Goal: Complete application form

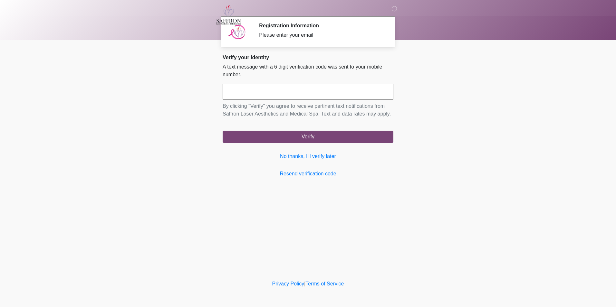
click at [339, 170] on div "**********" at bounding box center [308, 115] width 171 height 123
click at [295, 157] on link "No thanks, I'll verify later" at bounding box center [308, 157] width 171 height 8
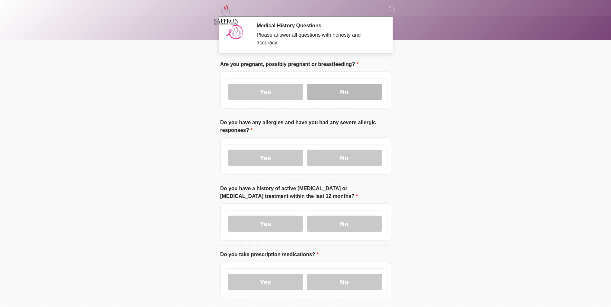
click at [353, 91] on label "No" at bounding box center [344, 92] width 75 height 16
click at [254, 150] on label "Yes" at bounding box center [265, 158] width 75 height 16
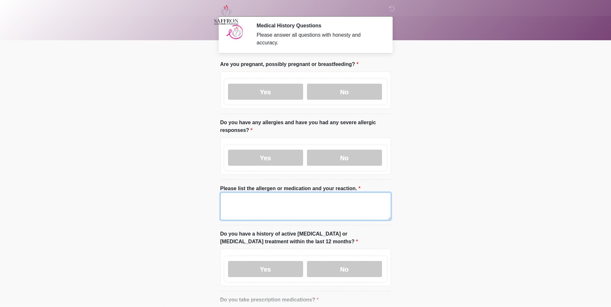
click at [256, 193] on textarea "Please list the allergen or medication and your reaction." at bounding box center [305, 207] width 171 height 28
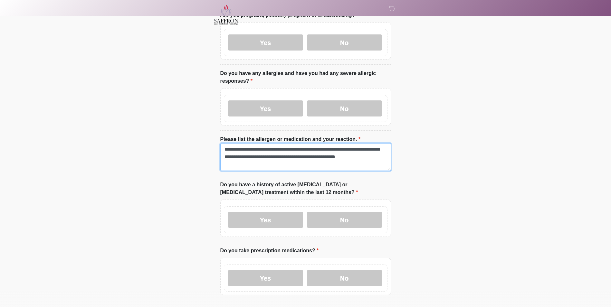
scroll to position [99, 0]
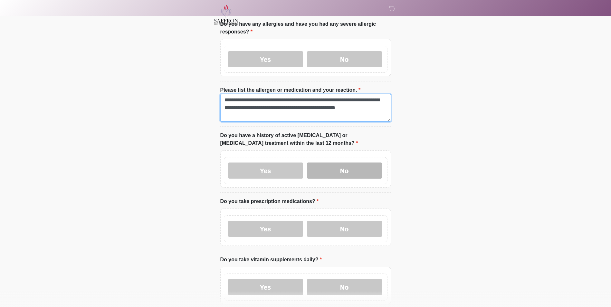
type textarea "**********"
click at [327, 168] on label "No" at bounding box center [344, 171] width 75 height 16
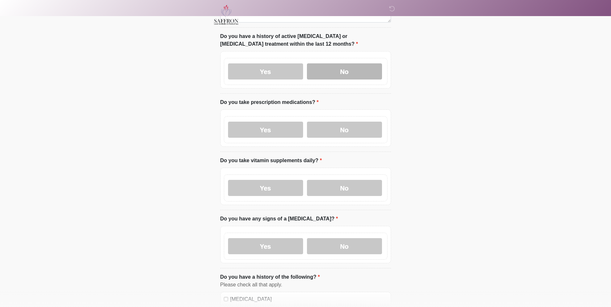
scroll to position [203, 0]
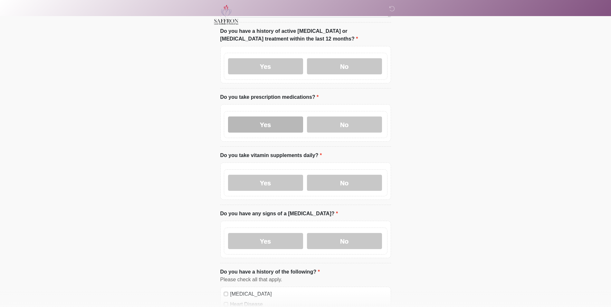
click at [264, 125] on label "Yes" at bounding box center [265, 125] width 75 height 16
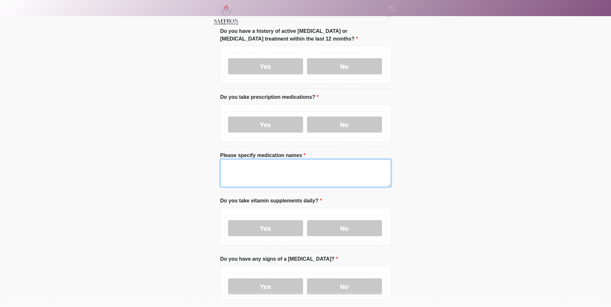
click at [276, 166] on textarea "Please specify medication names" at bounding box center [305, 174] width 171 height 28
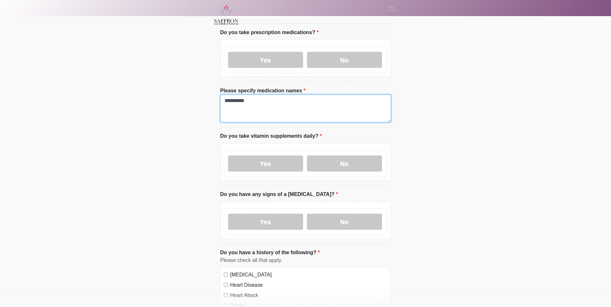
scroll to position [322, 0]
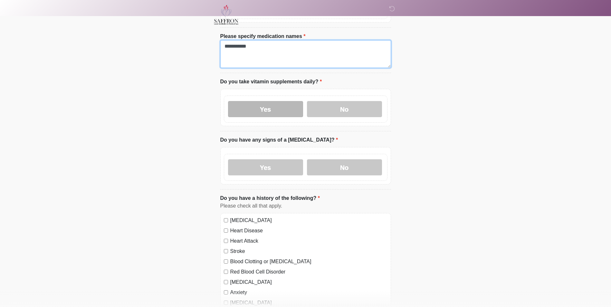
type textarea "**********"
click at [274, 101] on label "Yes" at bounding box center [265, 109] width 75 height 16
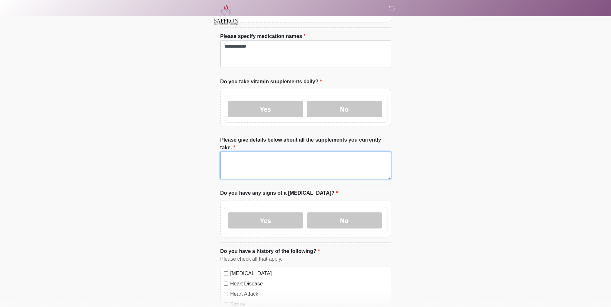
click at [281, 152] on textarea "Please give details below about all the supplements you currently take." at bounding box center [305, 166] width 171 height 28
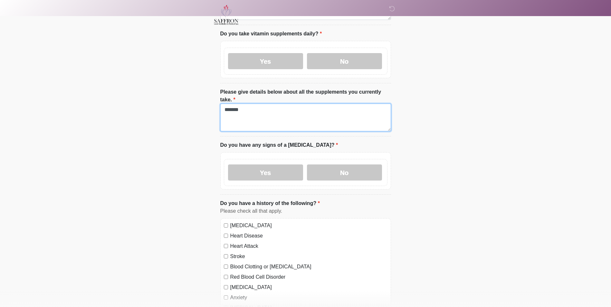
scroll to position [373, 0]
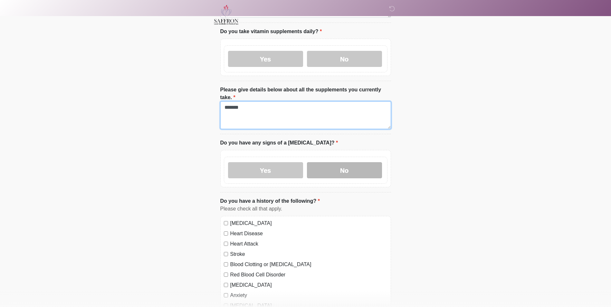
type textarea "*******"
click at [331, 162] on label "No" at bounding box center [344, 170] width 75 height 16
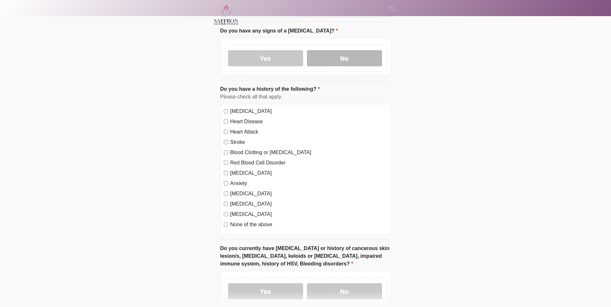
scroll to position [485, 0]
click at [247, 174] on div "High Blood Pressure Heart Disease Heart Attack Stroke Blood Clotting or Bleedin…" at bounding box center [305, 169] width 171 height 131
click at [244, 179] on label "Anxiety" at bounding box center [308, 183] width 157 height 8
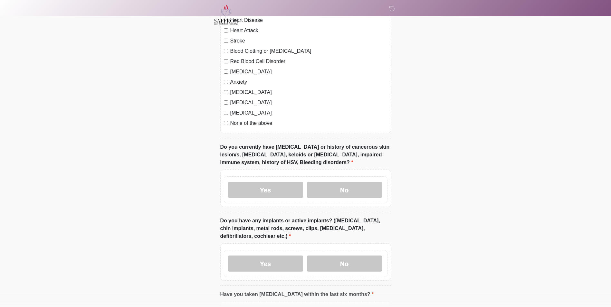
scroll to position [586, 0]
click at [327, 182] on label "No" at bounding box center [344, 190] width 75 height 16
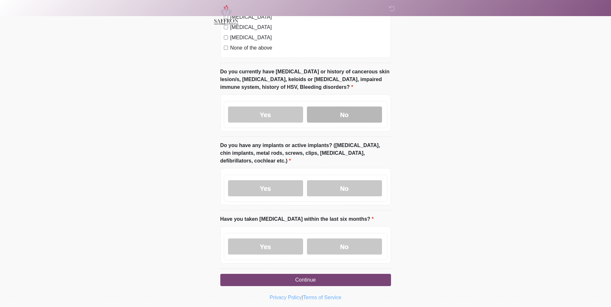
click at [327, 180] on label "No" at bounding box center [344, 188] width 75 height 16
click at [333, 239] on label "No" at bounding box center [344, 247] width 75 height 16
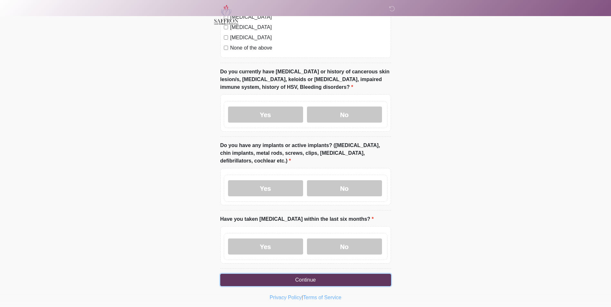
click at [331, 274] on button "Continue" at bounding box center [305, 280] width 171 height 12
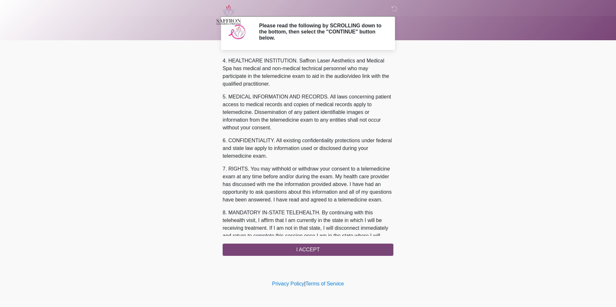
scroll to position [203, 0]
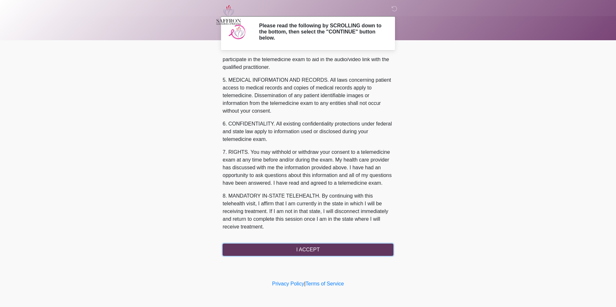
click at [312, 249] on button "I ACCEPT" at bounding box center [308, 250] width 171 height 12
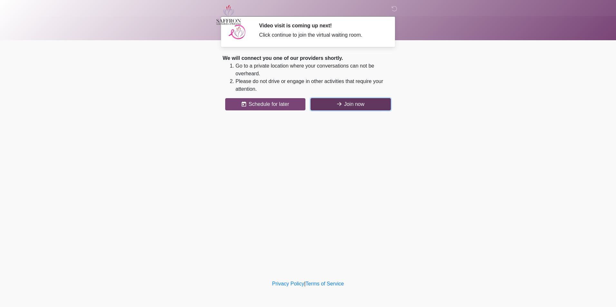
click at [331, 108] on button "Join now" at bounding box center [351, 104] width 80 height 12
